Goal: Information Seeking & Learning: Learn about a topic

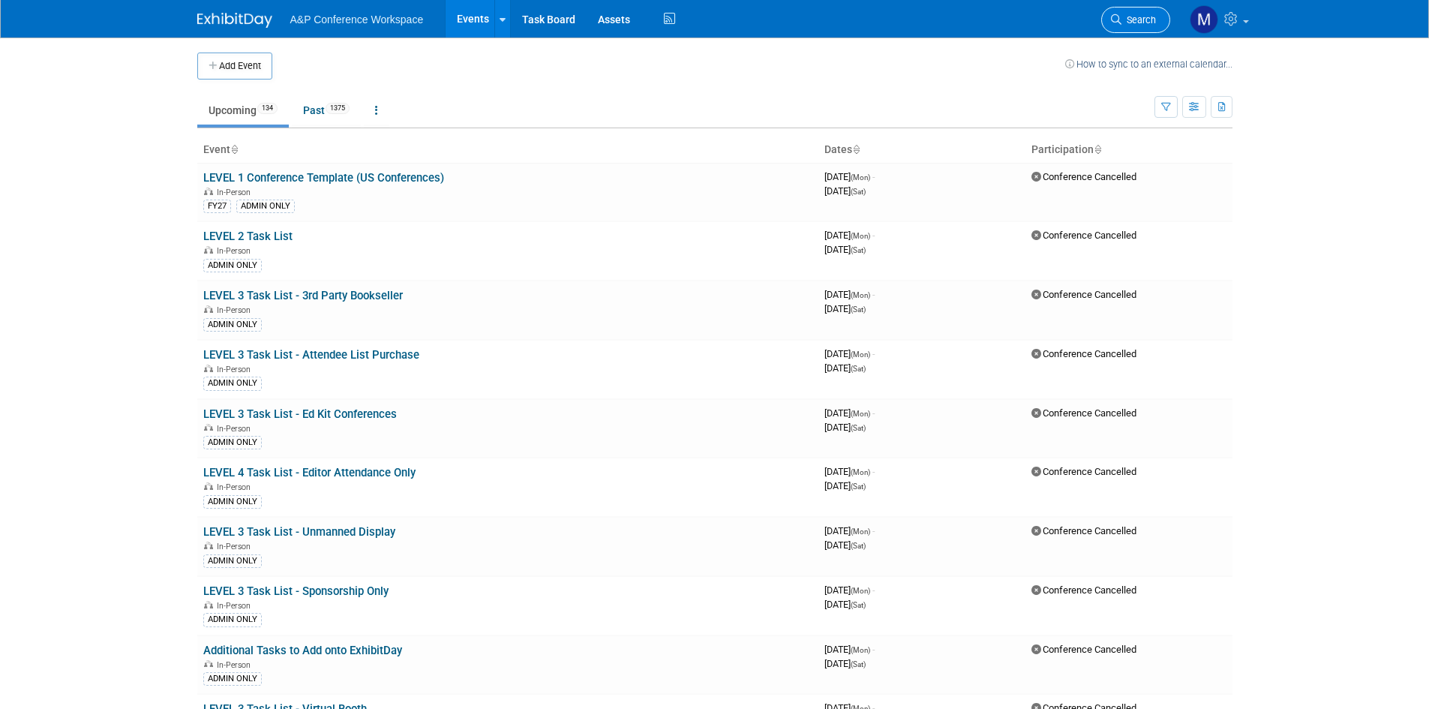
click at [1147, 15] on span "Search" at bounding box center [1138, 19] width 35 height 11
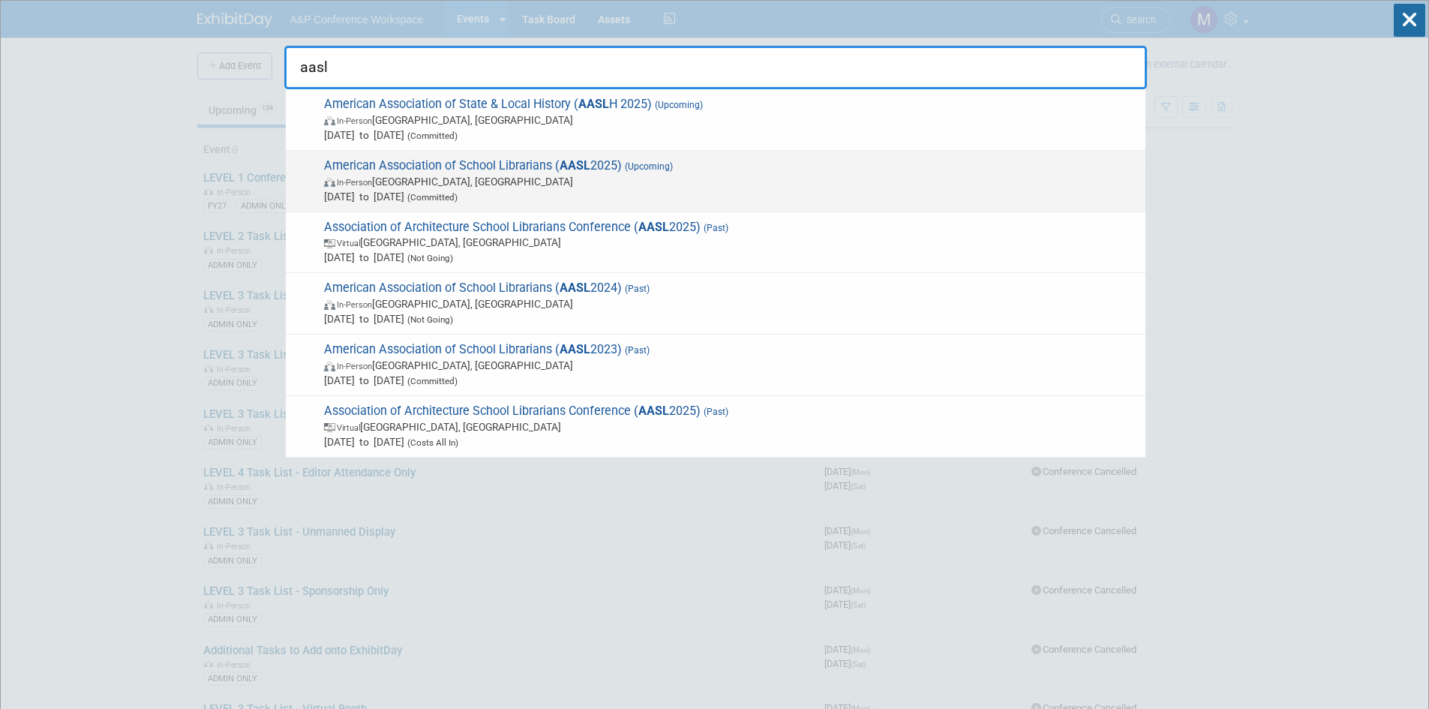
type input "aasl"
click at [473, 167] on span "American Association of School Librarians ( AASL 2025) (Upcoming) In-Person [GE…" at bounding box center [729, 181] width 818 height 46
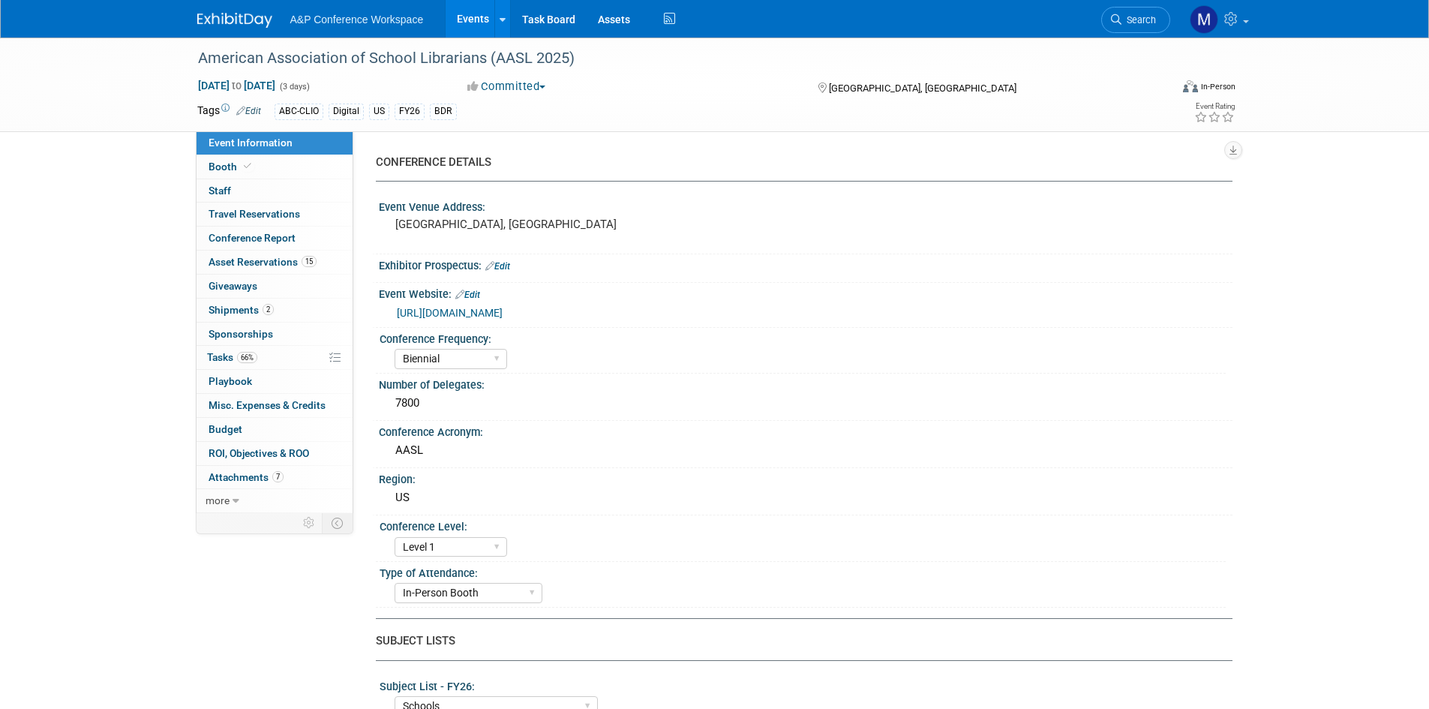
select select "Biennial"
select select "Level 1"
select select "In-Person Booth"
select select "Schools"
select select "Bloomsbury Digital Resources"
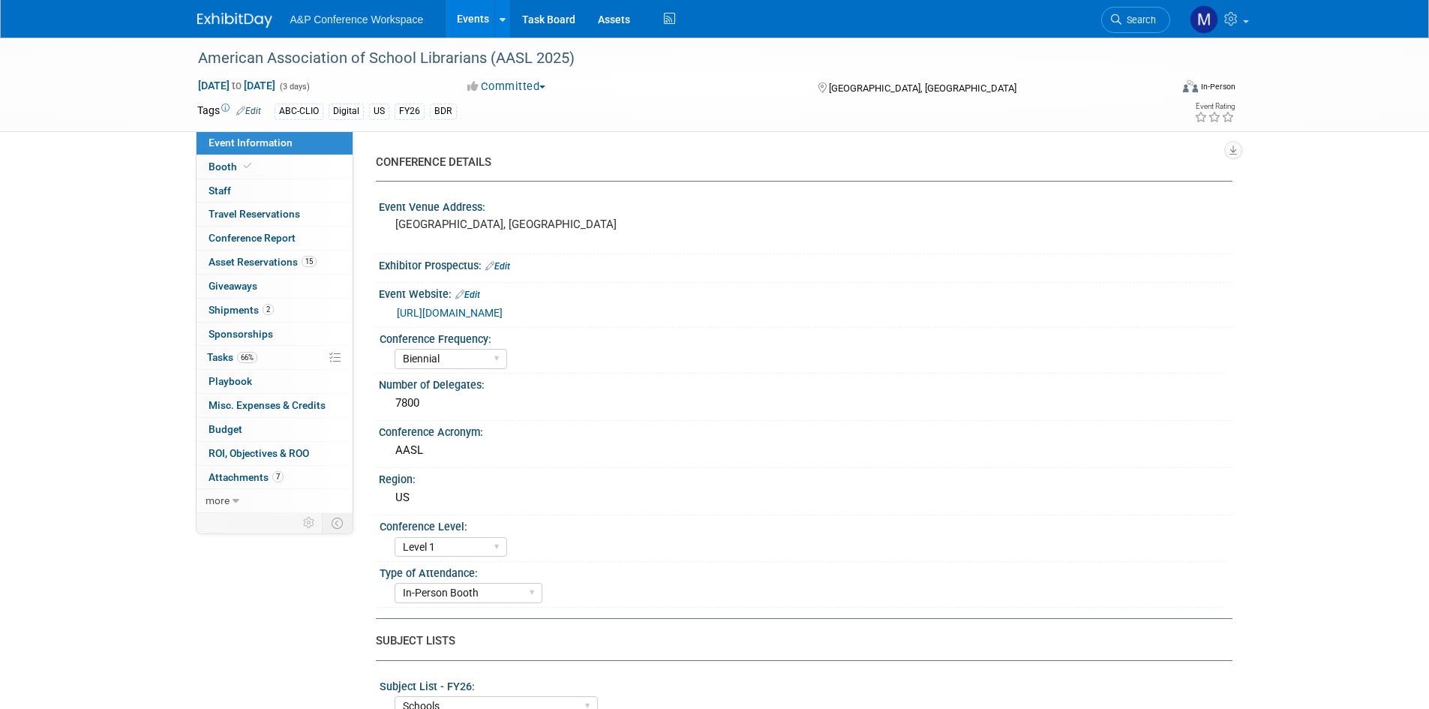
select select "Anne Weston"
select select "Mark Strong"
select select "Veronica Dove"
select select "BDR Product Awareness and Trial Generation​"
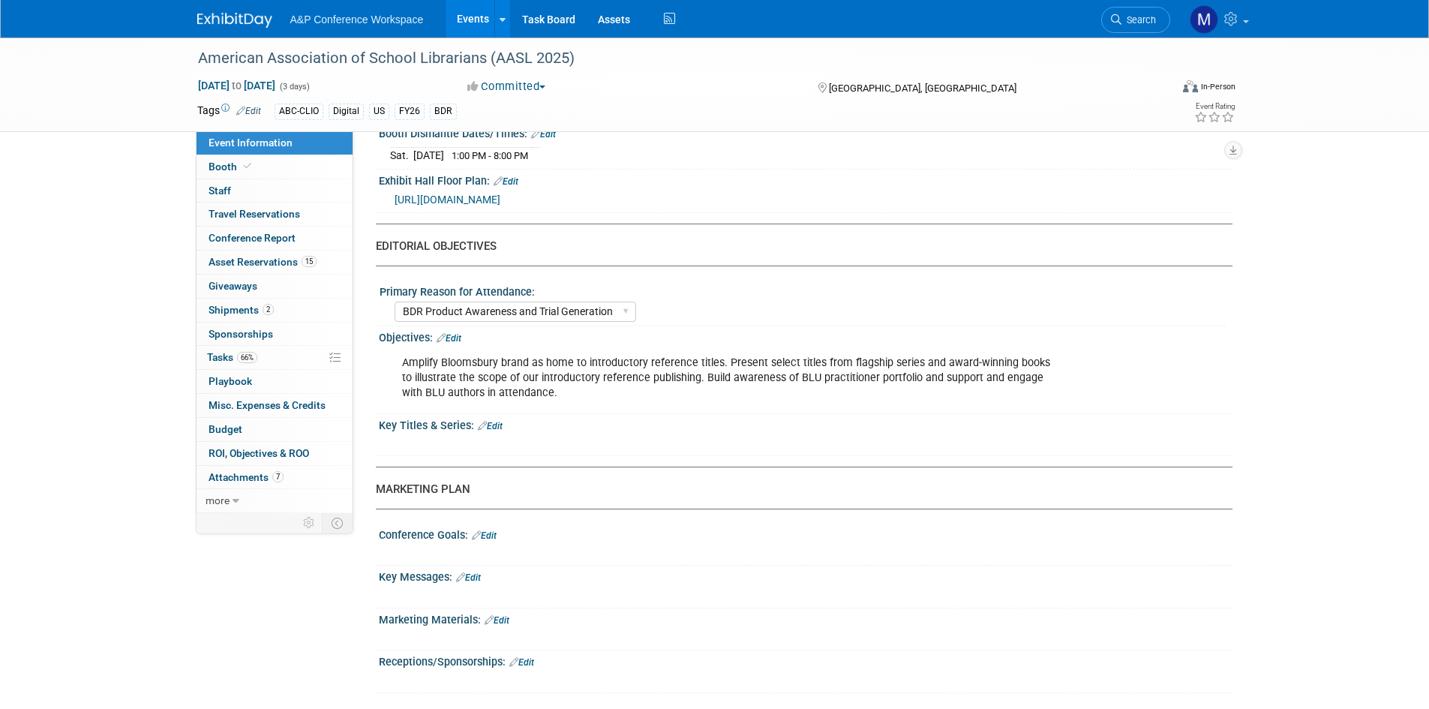
scroll to position [1500, 0]
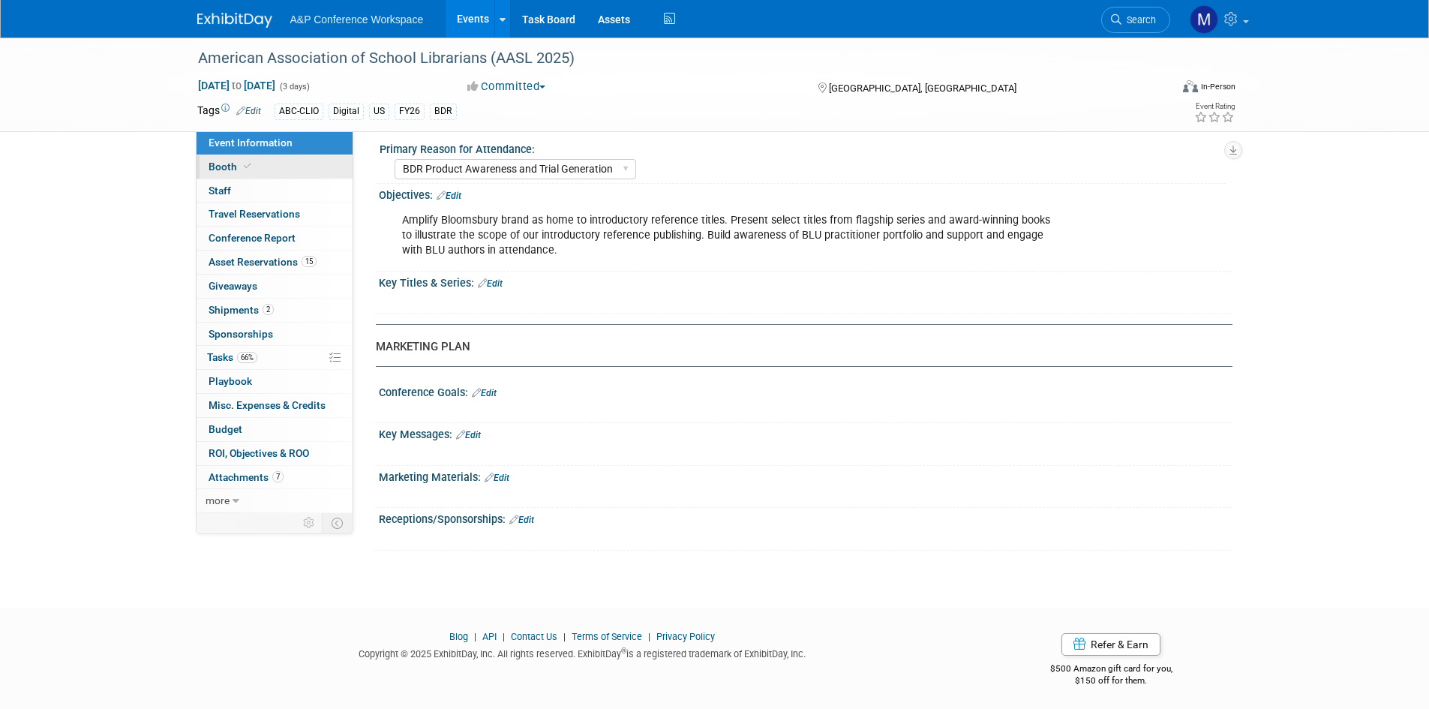
drag, startPoint x: 305, startPoint y: 170, endPoint x: 320, endPoint y: 167, distance: 15.2
click at [306, 170] on link "Booth" at bounding box center [275, 166] width 156 height 23
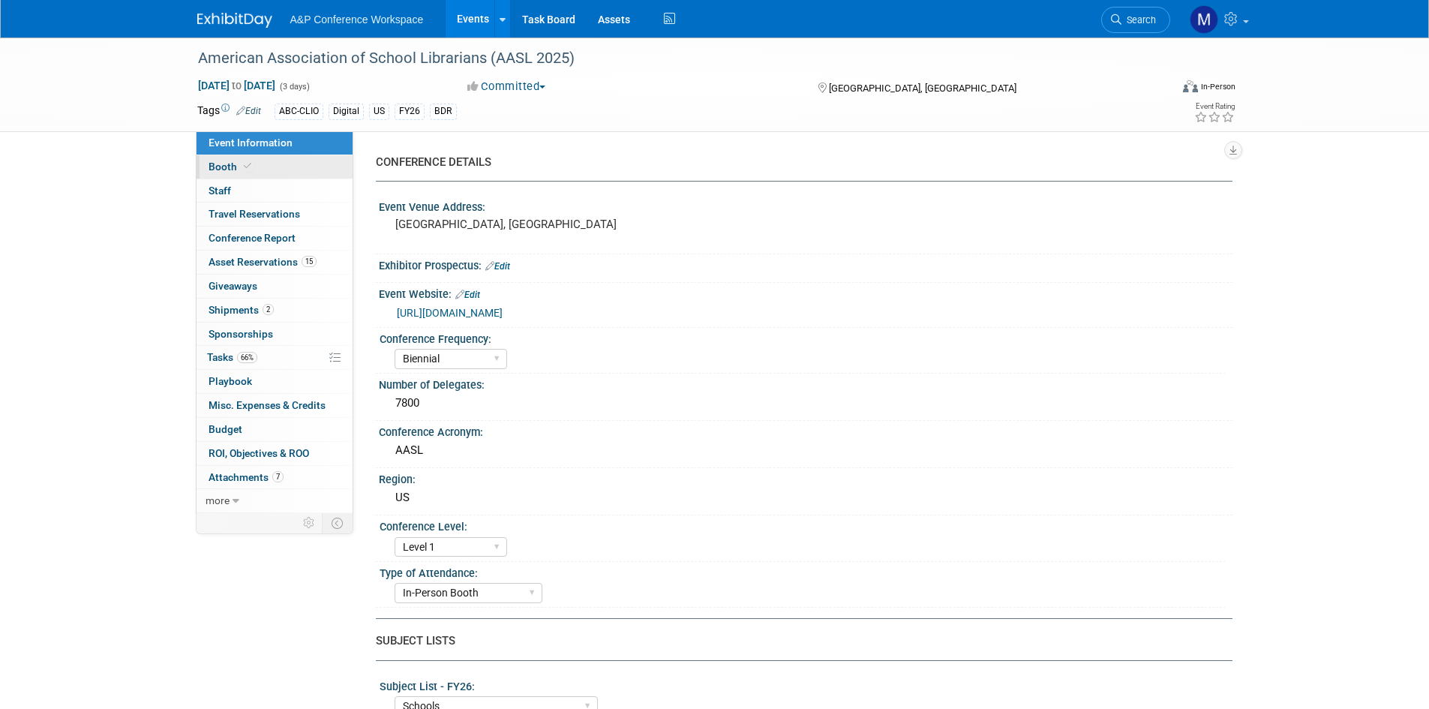
select select "CLDC - Digital/BDR"
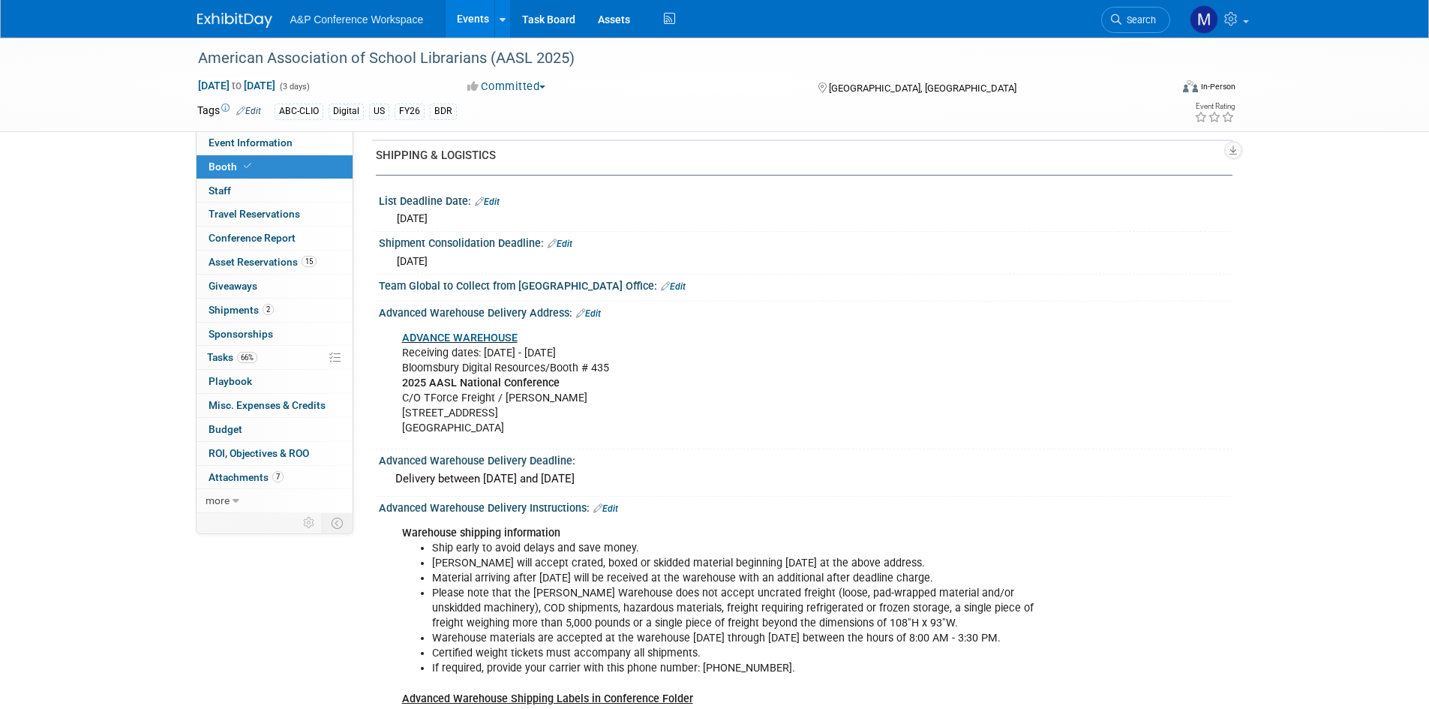
scroll to position [2025, 0]
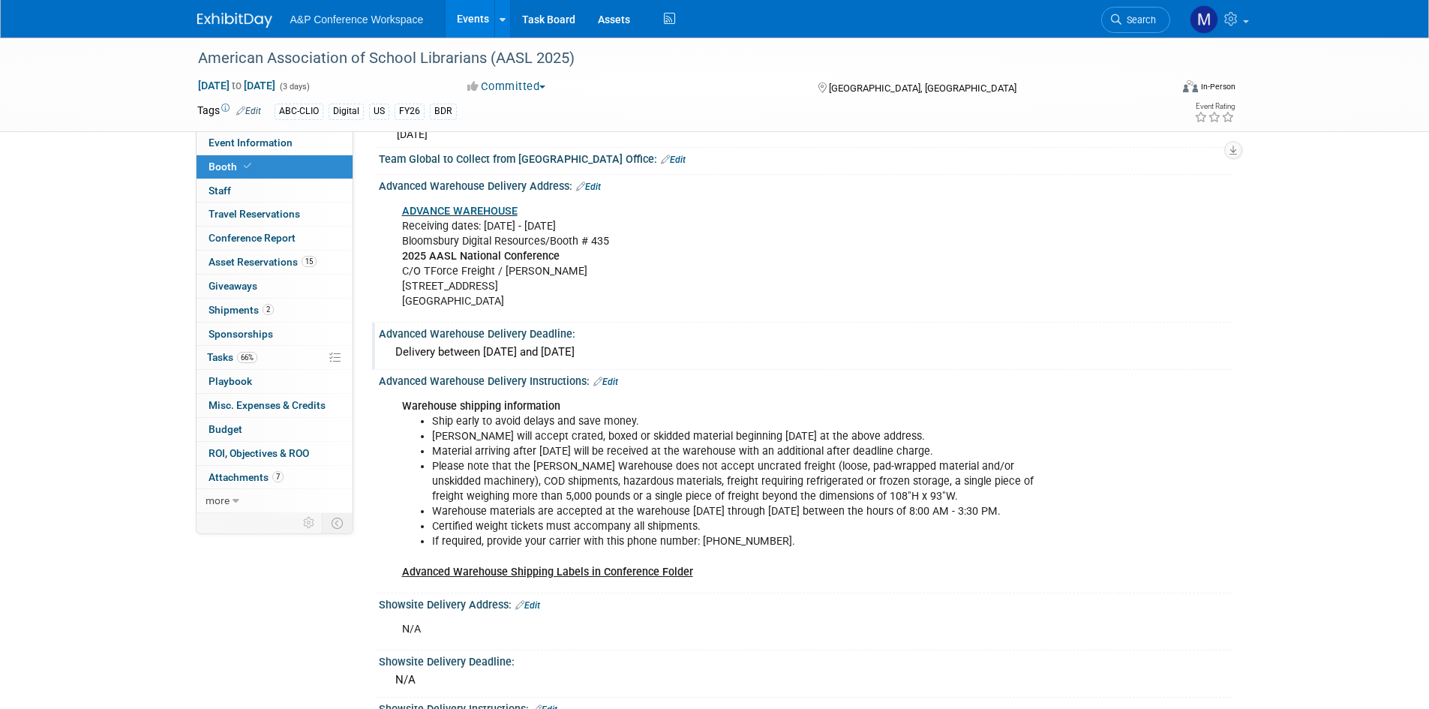
click at [749, 326] on div "Advanced Warehouse Delivery Deadline:" at bounding box center [806, 332] width 854 height 19
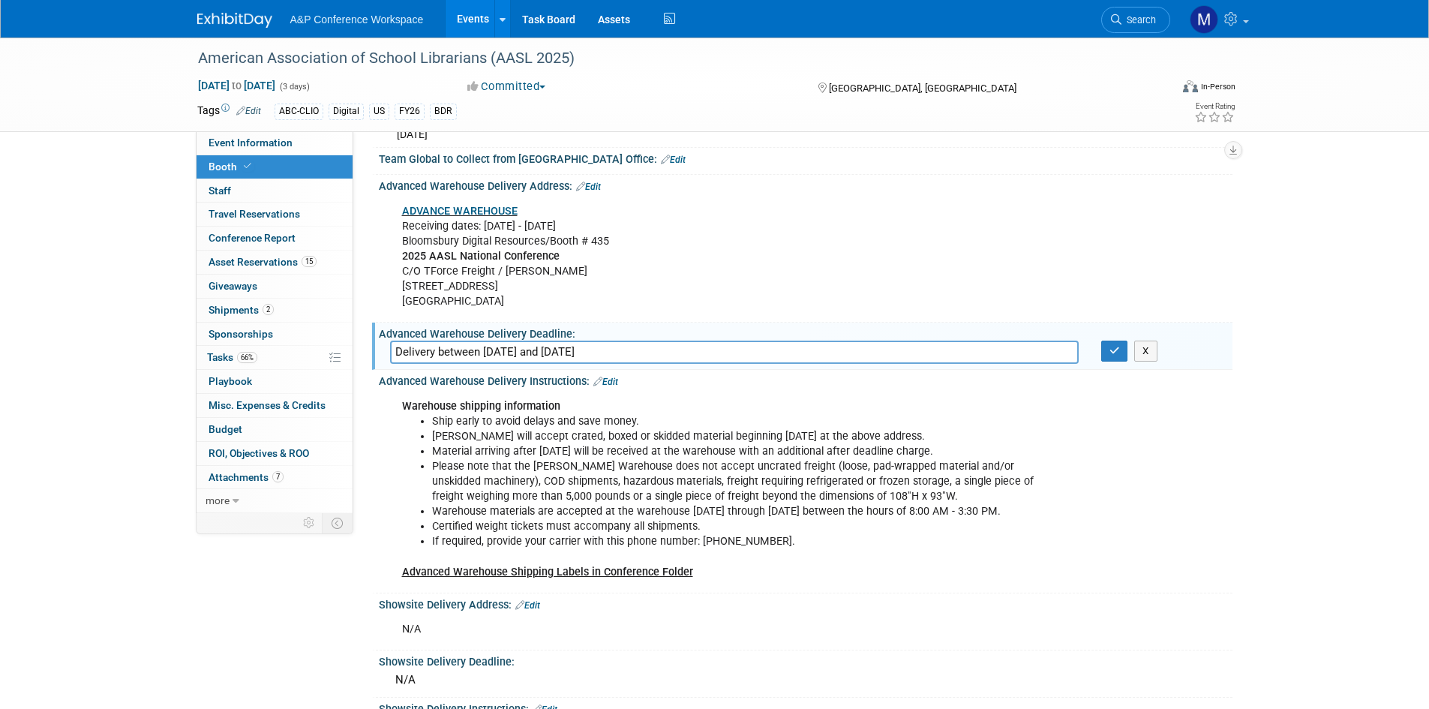
click at [833, 209] on div "ADVANCE WAREHOUSE Receiving dates: Sep 15 - Oct 8 Bloomsbury Digital Resources/…" at bounding box center [730, 257] width 676 height 121
click at [574, 489] on li "Please note that the Freeman Warehouse does not accept uncrated freight (loose,…" at bounding box center [745, 481] width 626 height 45
